Goal: Task Accomplishment & Management: Manage account settings

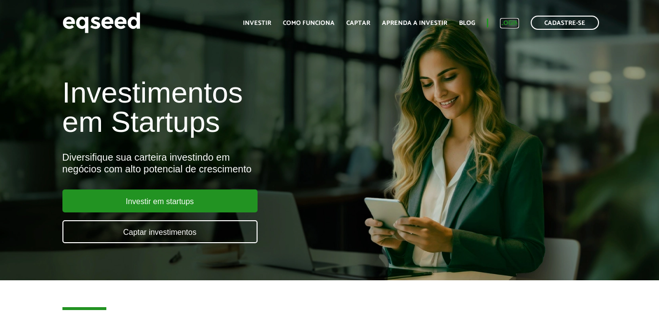
click at [518, 24] on link "Login" at bounding box center [509, 23] width 19 height 6
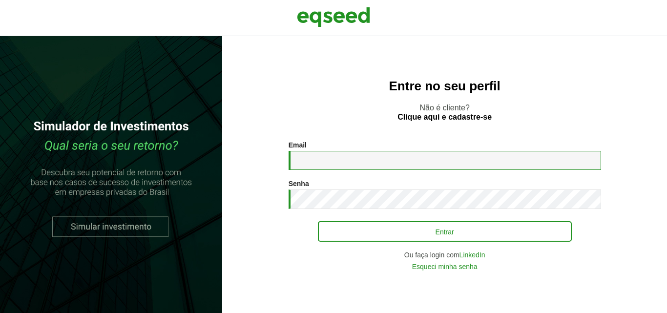
type input "**********"
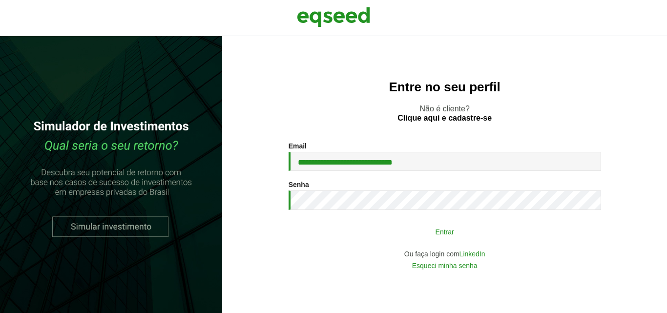
click at [378, 234] on button "Entrar" at bounding box center [445, 231] width 254 height 19
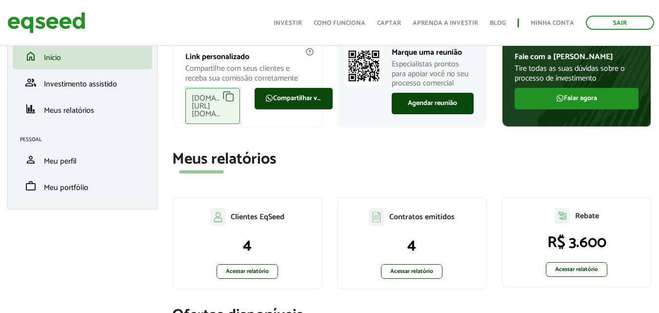
scroll to position [49, 0]
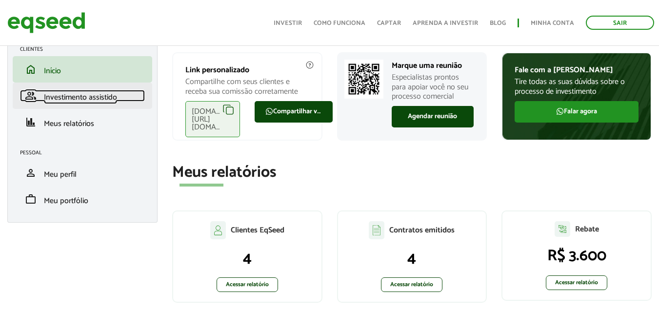
click at [71, 101] on span "Investimento assistido" at bounding box center [80, 97] width 73 height 13
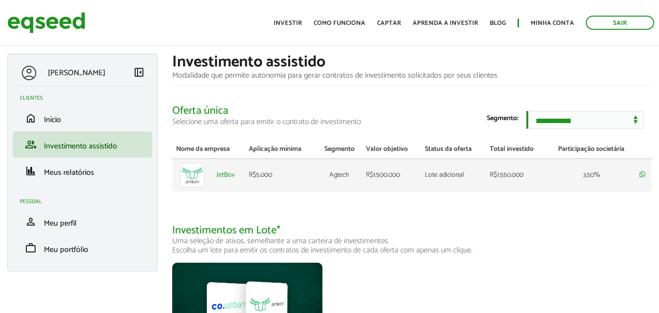
click at [271, 183] on td "R$5.000" at bounding box center [281, 175] width 72 height 33
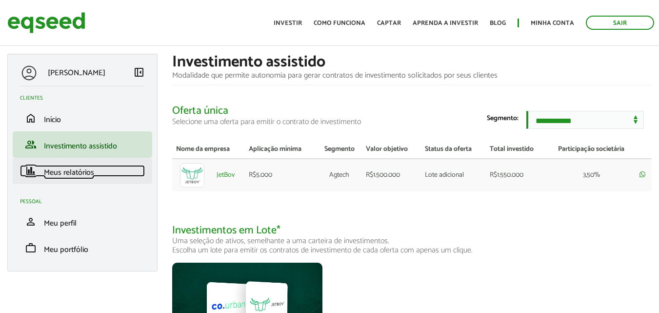
click at [73, 173] on span "Meus relatórios" at bounding box center [69, 172] width 50 height 13
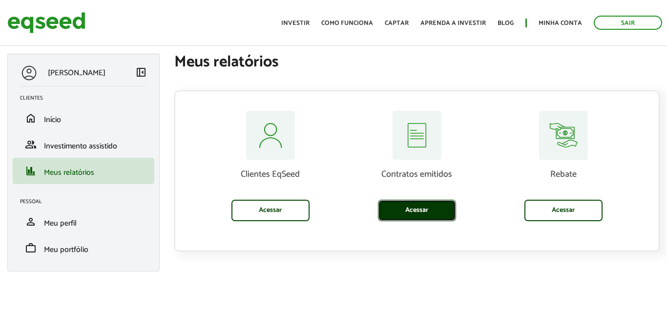
click at [422, 217] on link "Acessar" at bounding box center [417, 210] width 78 height 21
